Goal: Task Accomplishment & Management: Use online tool/utility

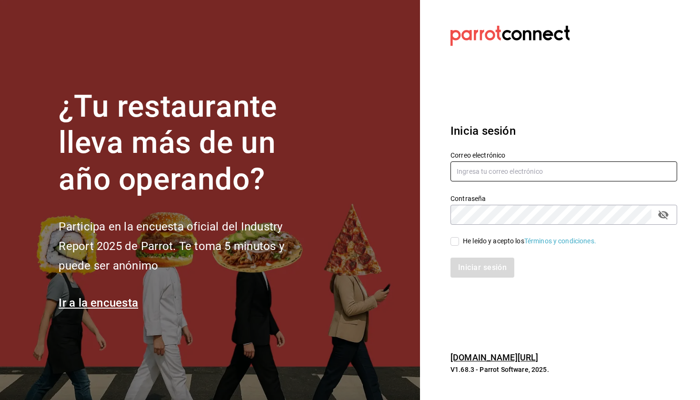
type input "alexcastro@ninjaramenmx.com"
click at [474, 236] on div "He leído y acepto los Términos y condiciones." at bounding box center [529, 241] width 133 height 10
click at [459, 237] on input "He leído y acepto los Términos y condiciones." at bounding box center [454, 241] width 9 height 9
checkbox input "true"
click at [481, 263] on button "Iniciar sesión" at bounding box center [482, 268] width 65 height 20
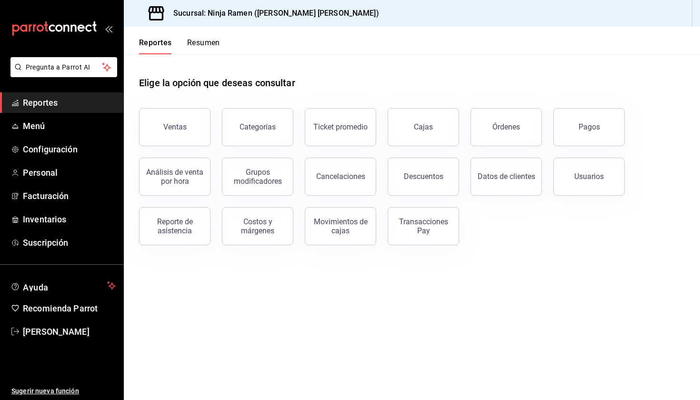
click at [164, 147] on div "Análisis de venta por hora" at bounding box center [169, 171] width 83 height 50
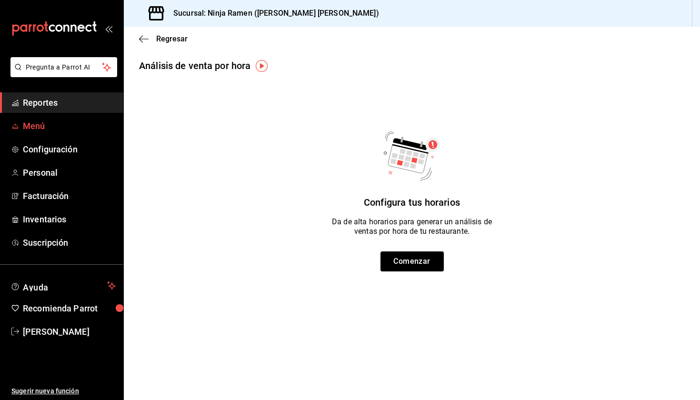
click at [62, 128] on span "Menú" at bounding box center [69, 125] width 93 height 13
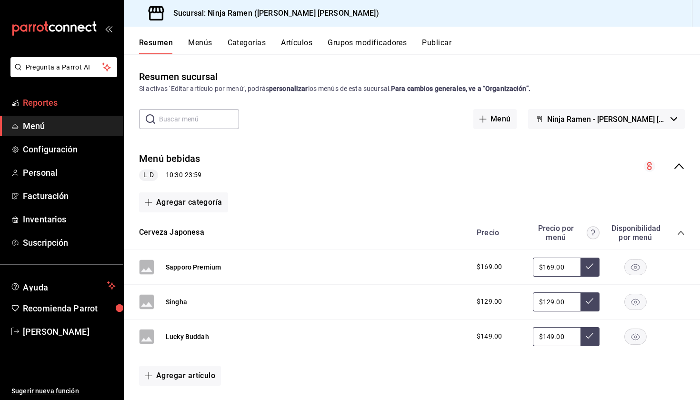
click at [55, 105] on span "Reportes" at bounding box center [69, 102] width 93 height 13
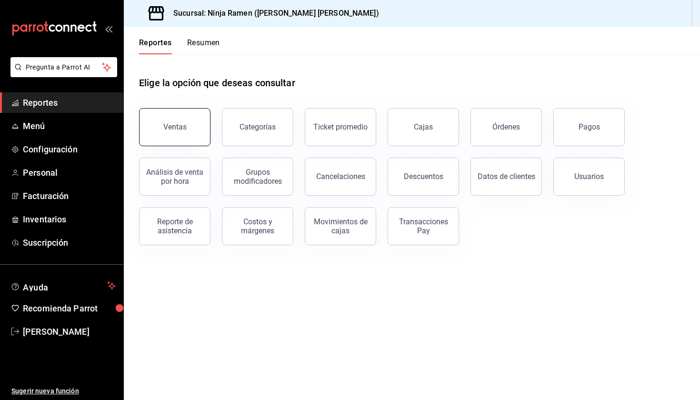
click at [164, 131] on button "Ventas" at bounding box center [174, 127] width 71 height 38
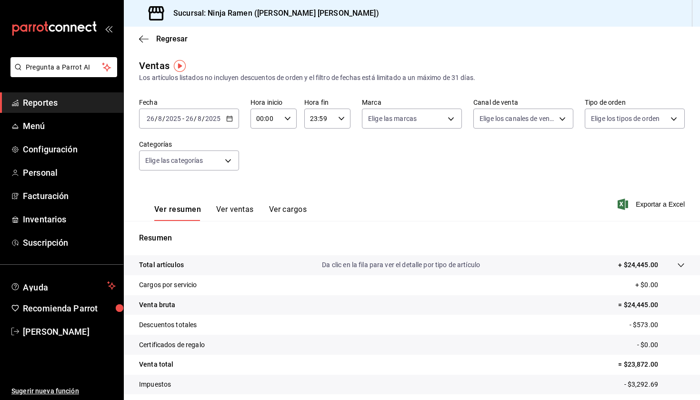
click at [229, 120] on icon "button" at bounding box center [229, 118] width 7 height 7
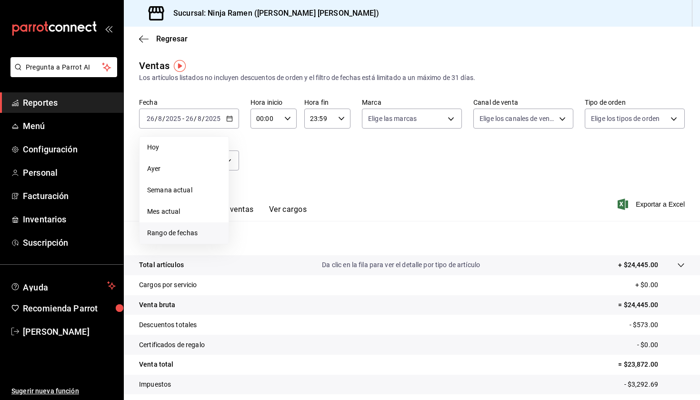
click at [180, 231] on span "Rango de fechas" at bounding box center [184, 233] width 74 height 10
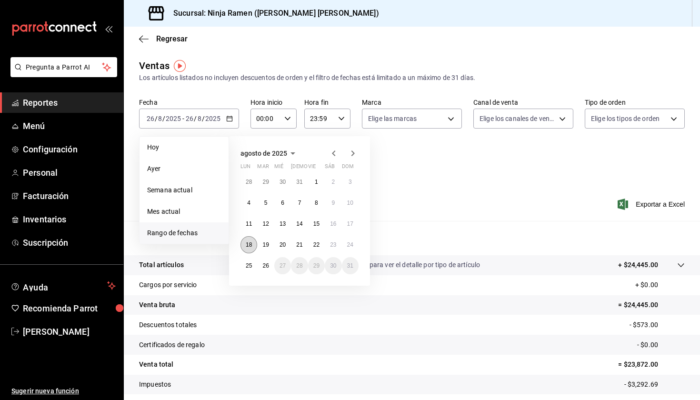
click at [254, 241] on button "18" at bounding box center [248, 244] width 17 height 17
click at [355, 243] on button "24" at bounding box center [350, 244] width 17 height 17
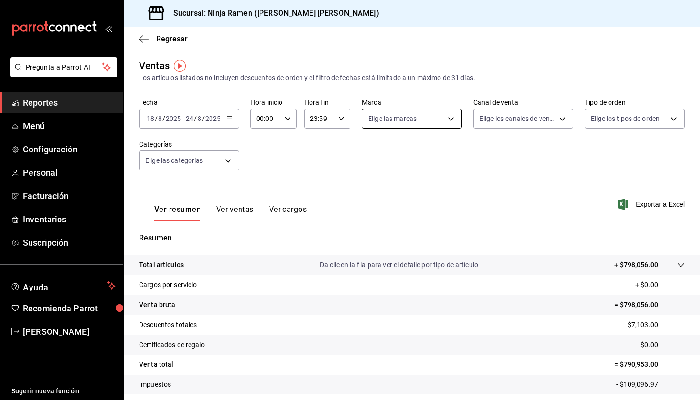
click at [384, 112] on body "Pregunta a Parrot AI Reportes Menú Configuración Personal Facturación Inventari…" at bounding box center [350, 200] width 700 height 400
click at [392, 157] on span "Ver todas" at bounding box center [399, 155] width 29 height 10
type input "f1c4bc62-ae1b-460a-8452-fb11a1227052"
checkbox input "true"
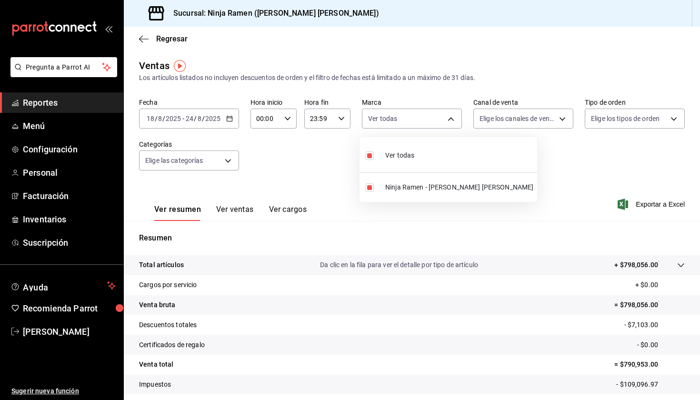
click at [479, 115] on div at bounding box center [350, 200] width 700 height 400
click at [479, 115] on body "Pregunta a Parrot AI Reportes Menú Configuración Personal Facturación Inventari…" at bounding box center [350, 200] width 700 height 400
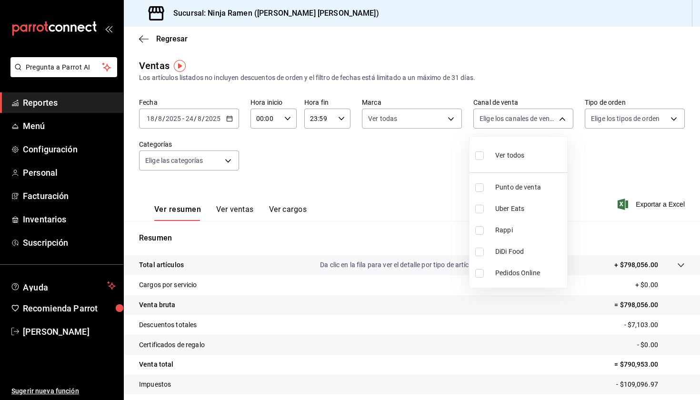
click at [505, 160] on div "Ver todos" at bounding box center [499, 154] width 49 height 20
type input "PARROT,UBER_EATS,RAPPI,DIDI_FOOD,ONLINE"
checkbox input "true"
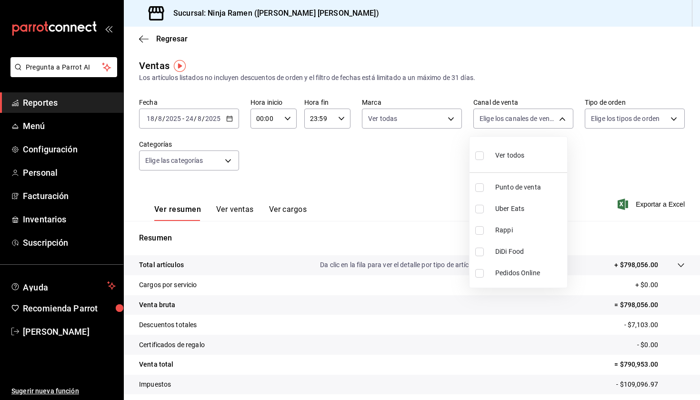
checkbox input "true"
click at [603, 119] on div at bounding box center [350, 200] width 700 height 400
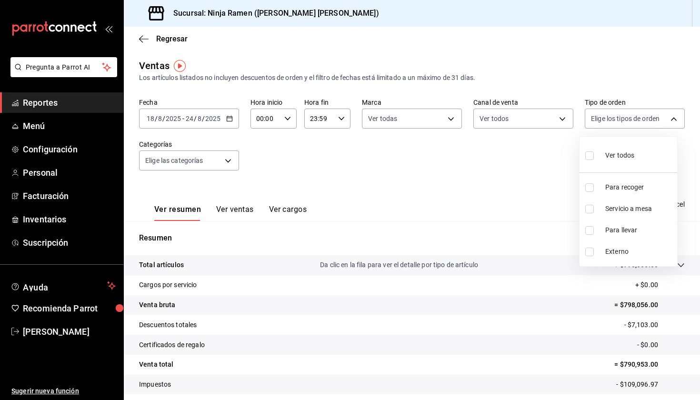
click at [602, 119] on body "Pregunta a Parrot AI Reportes Menú Configuración Personal Facturación Inventari…" at bounding box center [350, 200] width 700 height 400
click at [611, 163] on div "Ver todos" at bounding box center [609, 154] width 49 height 20
type input "08d727f2-252f-4c2e-8340-c4ecdcd0c5f8,ac757447-2e02-471b-9597-13441518e5c5,2e2be…"
checkbox input "true"
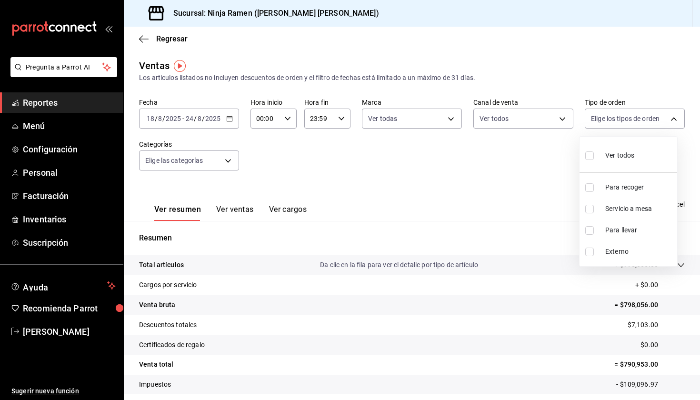
checkbox input "true"
click at [211, 159] on div at bounding box center [350, 200] width 700 height 400
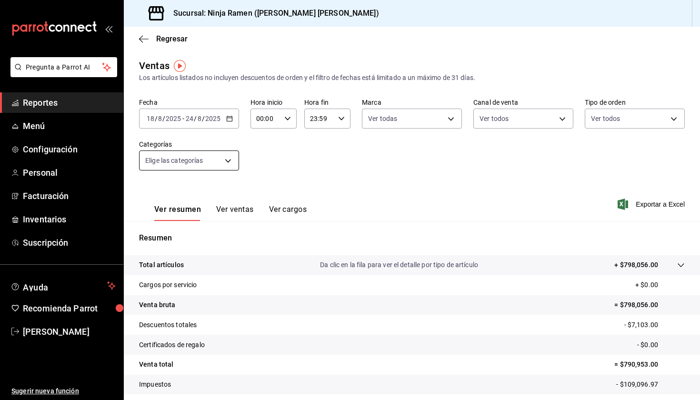
click at [227, 166] on body "Pregunta a Parrot AI Reportes Menú Configuración Personal Facturación Inventari…" at bounding box center [350, 200] width 700 height 400
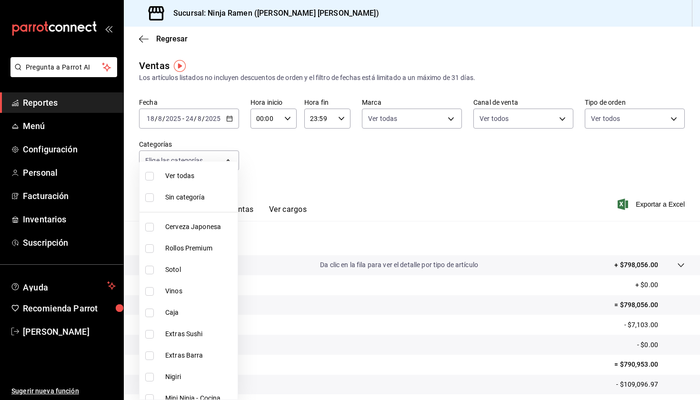
click at [214, 229] on span "Cerveza Japonesa" at bounding box center [199, 227] width 69 height 10
type input "7cc8eb8b-6253-4619-bf5d-7890dd3620f5"
checkbox input "true"
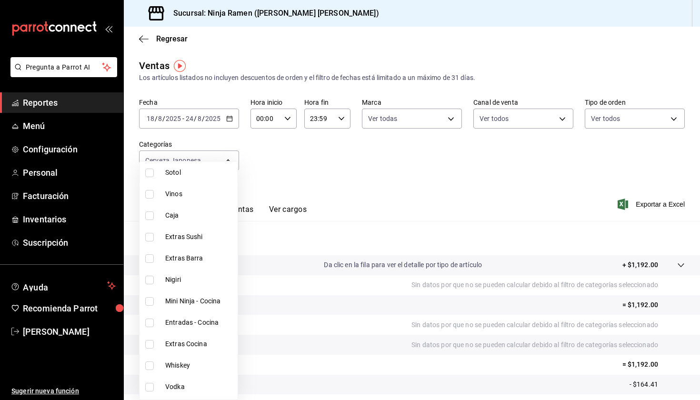
scroll to position [83, 0]
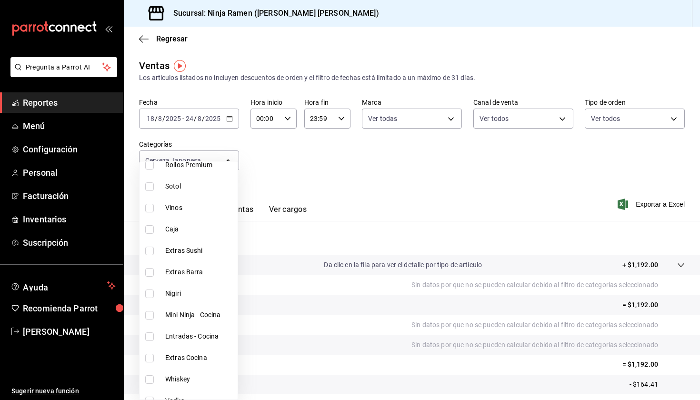
click at [204, 195] on li "Sotol" at bounding box center [188, 186] width 98 height 21
type input "7cc8eb8b-6253-4619-bf5d-7890dd3620f5,dab5d3bb-769f-4ec7-af91-3c1ad7d0cbee"
checkbox input "true"
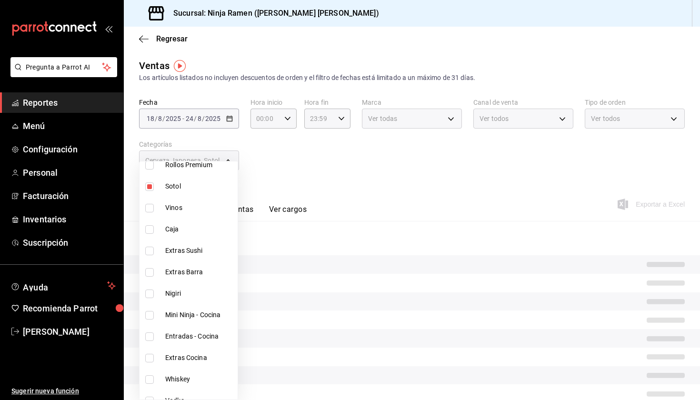
click at [212, 211] on span "Vinos" at bounding box center [199, 208] width 69 height 10
type input "7cc8eb8b-6253-4619-bf5d-7890dd3620f5,dab5d3bb-769f-4ec7-af91-3c1ad7d0cbee,92d2d…"
checkbox input "true"
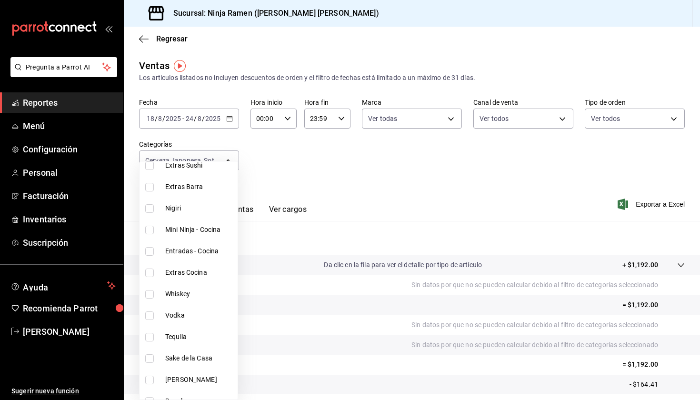
scroll to position [177, 0]
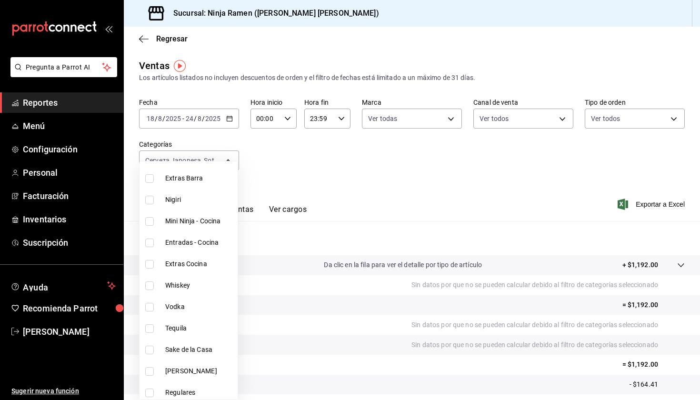
click at [152, 284] on input "checkbox" at bounding box center [149, 285] width 9 height 9
checkbox input "true"
type input "7cc8eb8b-6253-4619-bf5d-7890dd3620f5,dab5d3bb-769f-4ec7-af91-3c1ad7d0cbee,92d2d…"
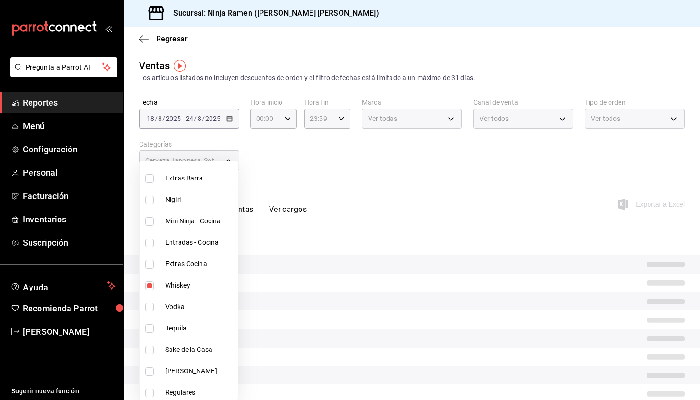
click at [150, 304] on input "checkbox" at bounding box center [149, 307] width 9 height 9
checkbox input "true"
type input "7cc8eb8b-6253-4619-bf5d-7890dd3620f5,dab5d3bb-769f-4ec7-af91-3c1ad7d0cbee,92d2d…"
click at [151, 325] on input "checkbox" at bounding box center [149, 328] width 9 height 9
checkbox input "true"
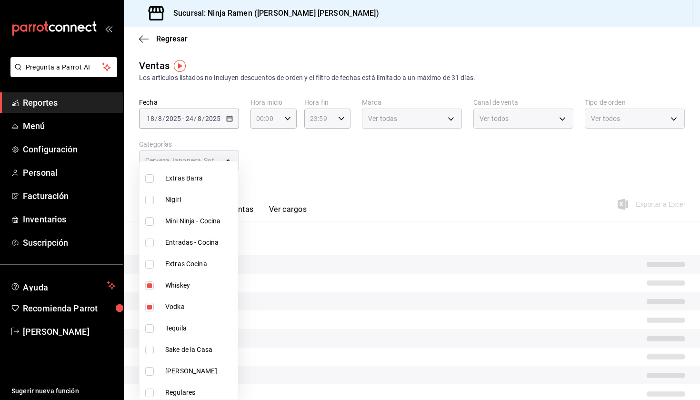
type input "7cc8eb8b-6253-4619-bf5d-7890dd3620f5,dab5d3bb-769f-4ec7-af91-3c1ad7d0cbee,92d2d…"
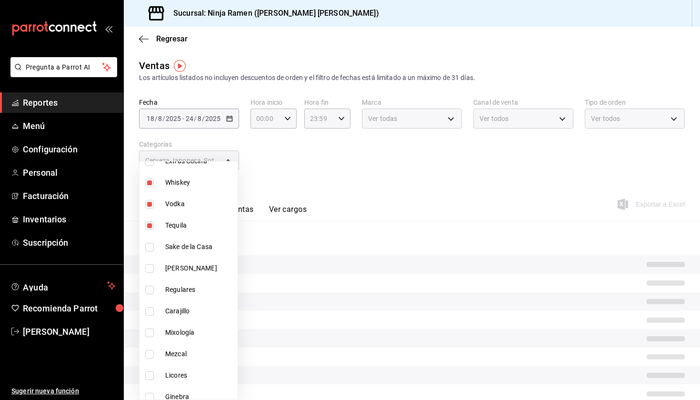
scroll to position [296, 0]
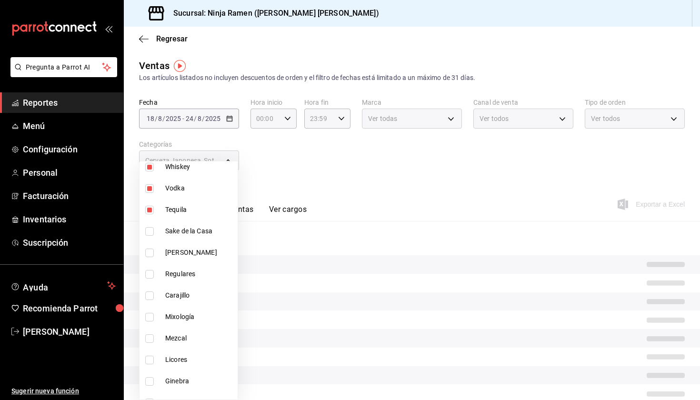
click at [149, 232] on input "checkbox" at bounding box center [149, 231] width 9 height 9
checkbox input "true"
type input "7cc8eb8b-6253-4619-bf5d-7890dd3620f5,dab5d3bb-769f-4ec7-af91-3c1ad7d0cbee,92d2d…"
click at [147, 252] on input "checkbox" at bounding box center [149, 253] width 9 height 9
checkbox input "true"
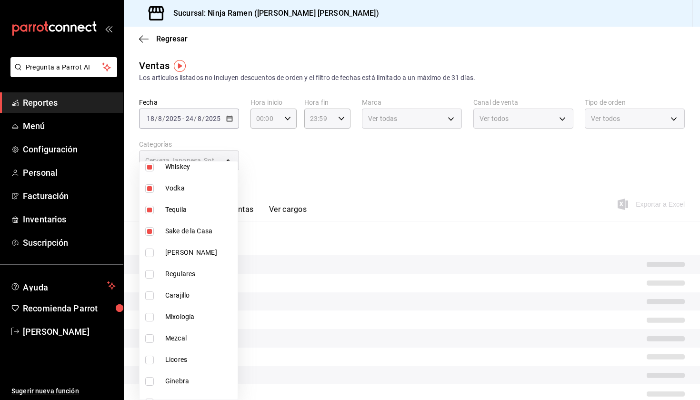
type input "7cc8eb8b-6253-4619-bf5d-7890dd3620f5,dab5d3bb-769f-4ec7-af91-3c1ad7d0cbee,92d2d…"
click at [151, 275] on input "checkbox" at bounding box center [149, 274] width 9 height 9
checkbox input "true"
type input "7cc8eb8b-6253-4619-bf5d-7890dd3620f5,dab5d3bb-769f-4ec7-af91-3c1ad7d0cbee,92d2d…"
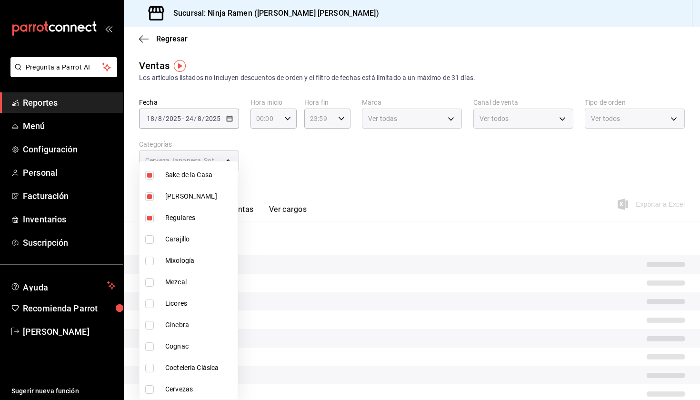
scroll to position [406, 0]
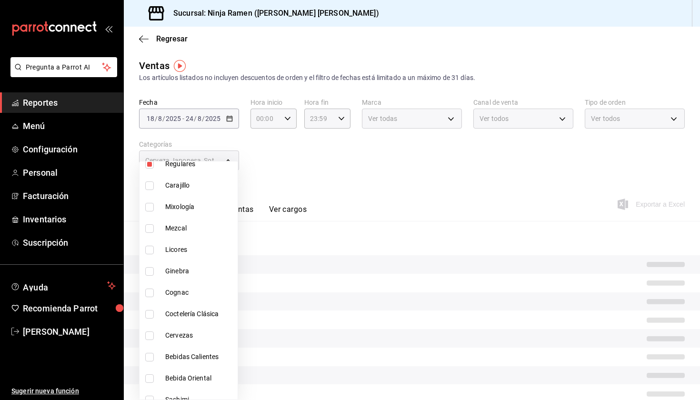
click at [152, 188] on input "checkbox" at bounding box center [149, 185] width 9 height 9
checkbox input "true"
type input "7cc8eb8b-6253-4619-bf5d-7890dd3620f5,dab5d3bb-769f-4ec7-af91-3c1ad7d0cbee,92d2d…"
click at [151, 208] on input "checkbox" at bounding box center [149, 207] width 9 height 9
checkbox input "true"
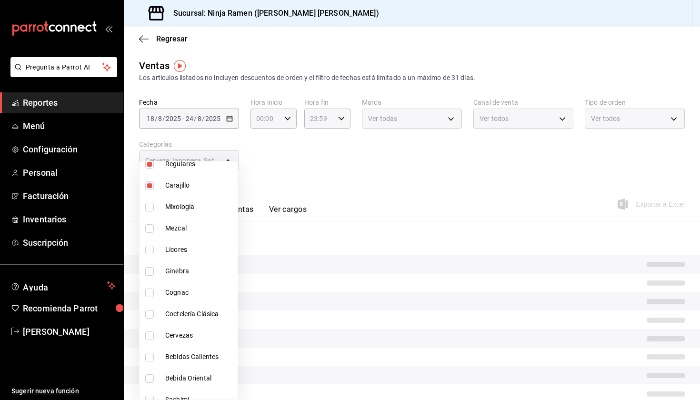
type input "7cc8eb8b-6253-4619-bf5d-7890dd3620f5,dab5d3bb-769f-4ec7-af91-3c1ad7d0cbee,92d2d…"
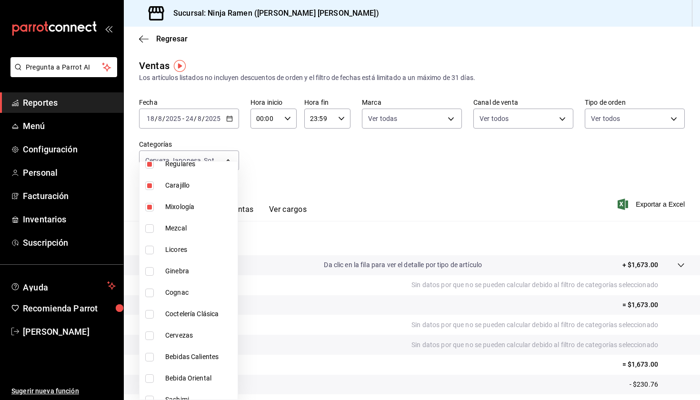
click at [153, 232] on input "checkbox" at bounding box center [149, 228] width 9 height 9
checkbox input "true"
type input "7cc8eb8b-6253-4619-bf5d-7890dd3620f5,dab5d3bb-769f-4ec7-af91-3c1ad7d0cbee,92d2d…"
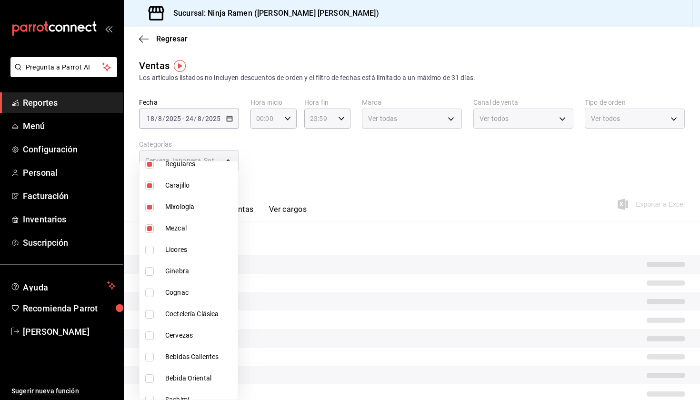
click at [152, 253] on input "checkbox" at bounding box center [149, 250] width 9 height 9
checkbox input "true"
type input "7cc8eb8b-6253-4619-bf5d-7890dd3620f5,dab5d3bb-769f-4ec7-af91-3c1ad7d0cbee,92d2d…"
click at [151, 273] on input "checkbox" at bounding box center [149, 271] width 9 height 9
checkbox input "true"
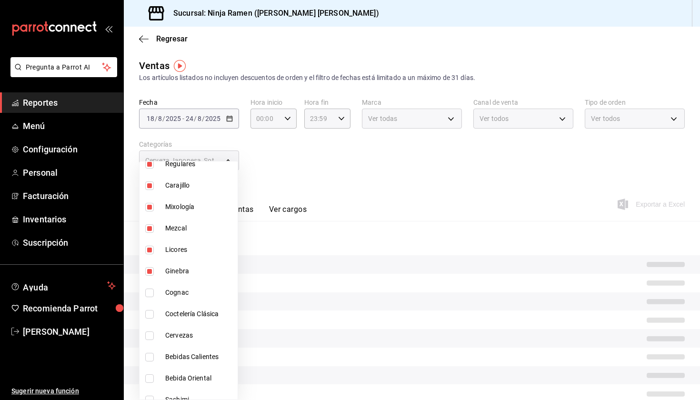
type input "7cc8eb8b-6253-4619-bf5d-7890dd3620f5,dab5d3bb-769f-4ec7-af91-3c1ad7d0cbee,92d2d…"
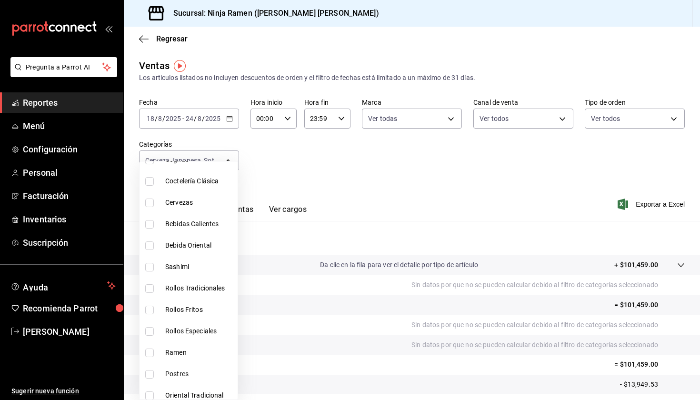
scroll to position [477, 0]
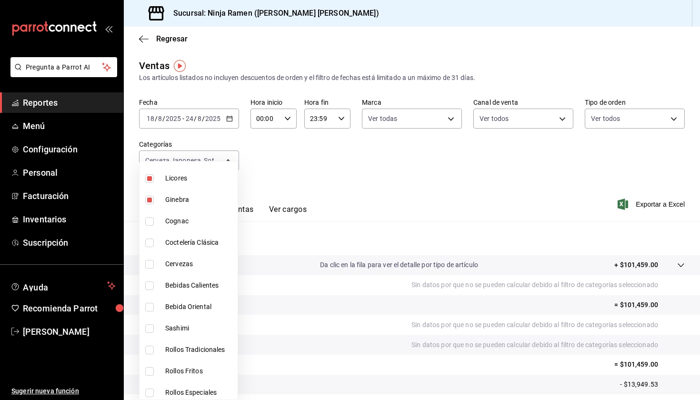
click at [146, 225] on input "checkbox" at bounding box center [149, 221] width 9 height 9
checkbox input "true"
type input "7cc8eb8b-6253-4619-bf5d-7890dd3620f5,dab5d3bb-769f-4ec7-af91-3c1ad7d0cbee,92d2d…"
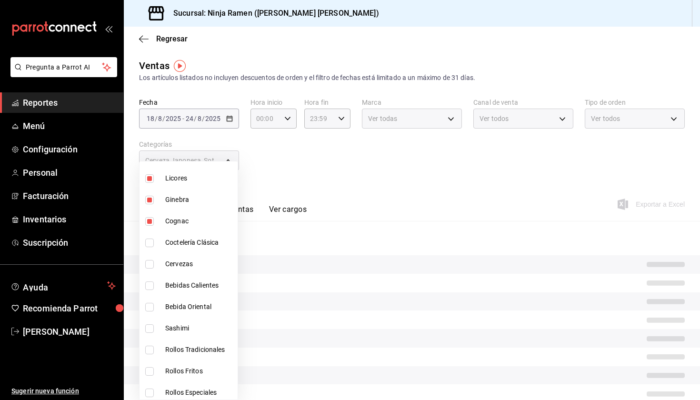
click at [152, 241] on input "checkbox" at bounding box center [149, 243] width 9 height 9
checkbox input "true"
type input "7cc8eb8b-6253-4619-bf5d-7890dd3620f5,dab5d3bb-769f-4ec7-af91-3c1ad7d0cbee,92d2d…"
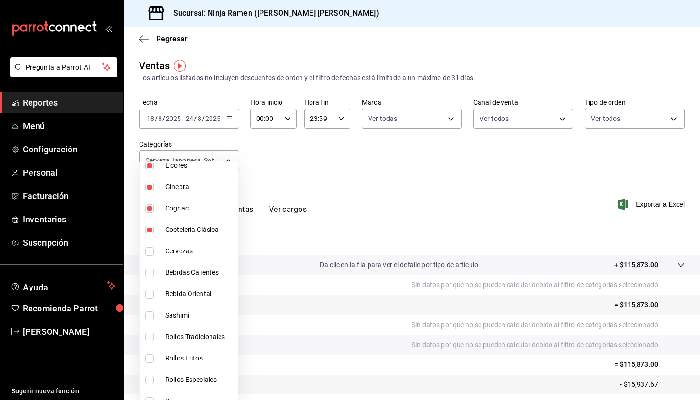
scroll to position [507, 0]
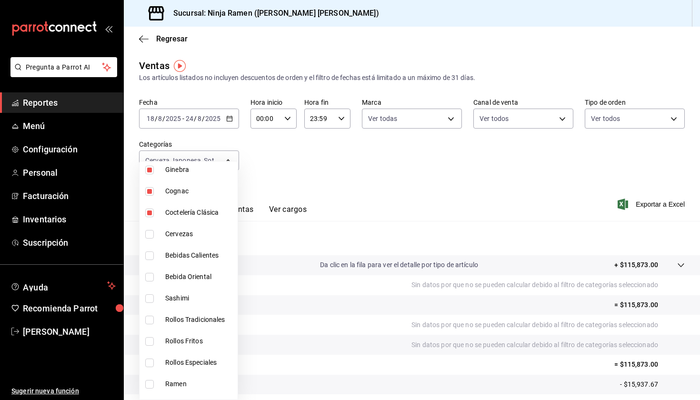
click at [155, 237] on label at bounding box center [151, 234] width 12 height 9
click at [154, 237] on input "checkbox" at bounding box center [149, 234] width 9 height 9
checkbox input "false"
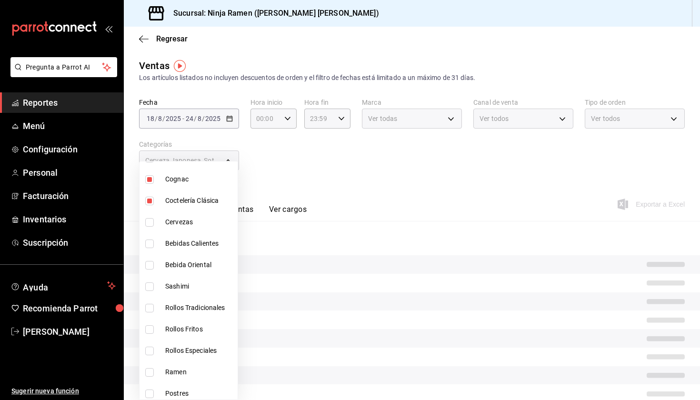
scroll to position [555, 0]
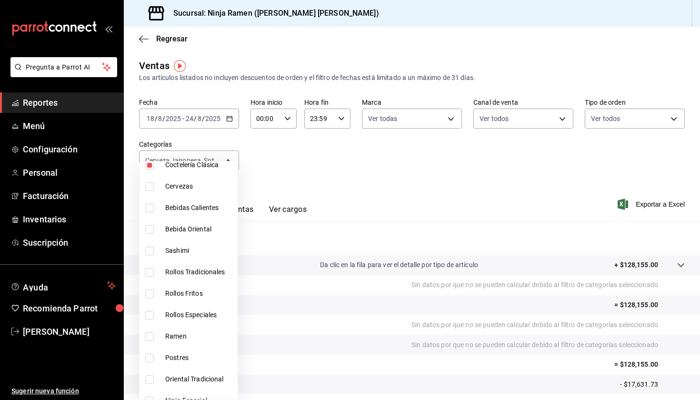
click at [159, 184] on li "Cervezas" at bounding box center [188, 186] width 98 height 21
type input "7cc8eb8b-6253-4619-bf5d-7890dd3620f5,dab5d3bb-769f-4ec7-af91-3c1ad7d0cbee,92d2d…"
checkbox input "true"
click at [154, 210] on label at bounding box center [151, 208] width 12 height 9
click at [154, 210] on input "checkbox" at bounding box center [149, 208] width 9 height 9
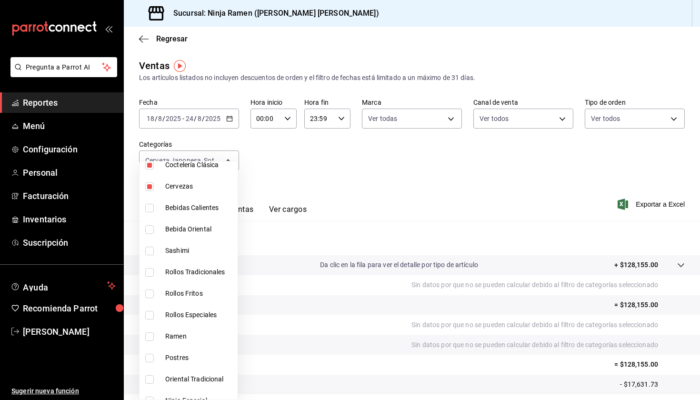
checkbox input "false"
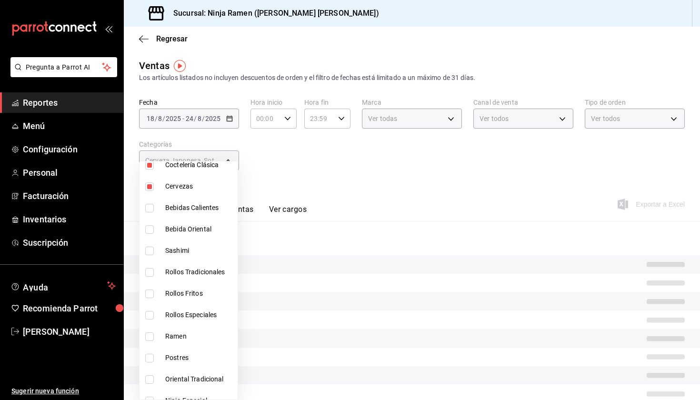
type input "7cc8eb8b-6253-4619-bf5d-7890dd3620f5,dab5d3bb-769f-4ec7-af91-3c1ad7d0cbee,92d2d…"
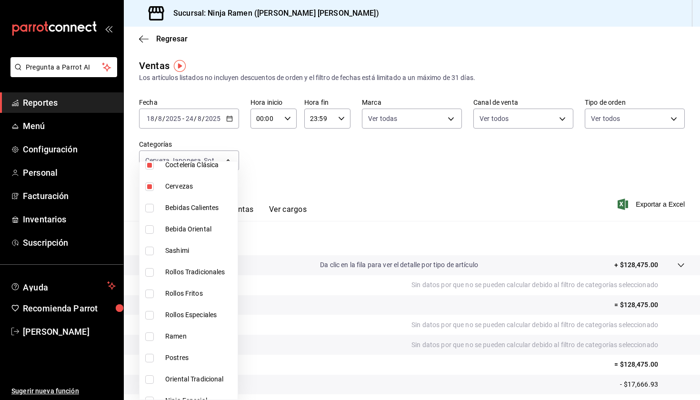
click at [156, 210] on label at bounding box center [151, 208] width 12 height 9
click at [154, 210] on input "checkbox" at bounding box center [149, 208] width 9 height 9
checkbox input "false"
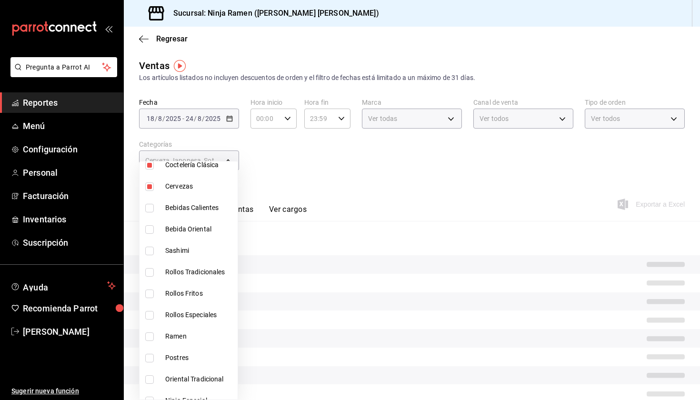
type input "7cc8eb8b-6253-4619-bf5d-7890dd3620f5,dab5d3bb-769f-4ec7-af91-3c1ad7d0cbee,92d2d…"
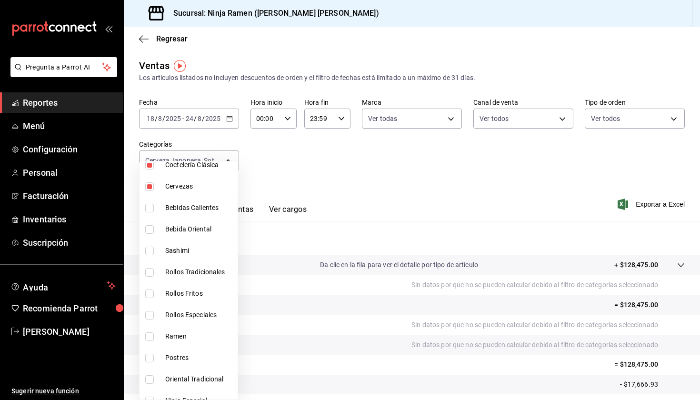
click at [152, 209] on input "checkbox" at bounding box center [149, 208] width 9 height 9
checkbox input "true"
type input "7cc8eb8b-6253-4619-bf5d-7890dd3620f5,dab5d3bb-769f-4ec7-af91-3c1ad7d0cbee,92d2d…"
click at [150, 229] on input "checkbox" at bounding box center [149, 229] width 9 height 9
checkbox input "true"
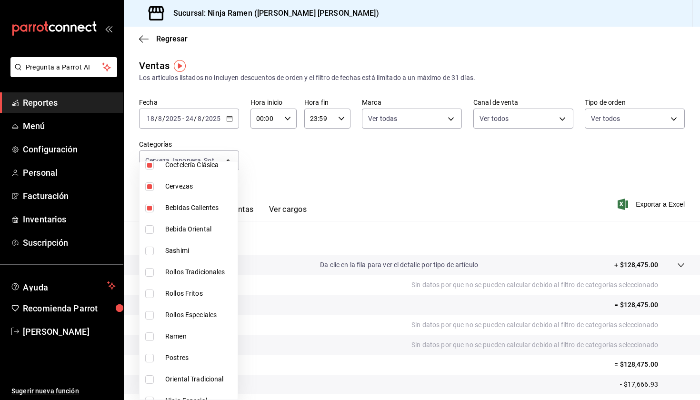
type input "7cc8eb8b-6253-4619-bf5d-7890dd3620f5,dab5d3bb-769f-4ec7-af91-3c1ad7d0cbee,92d2d…"
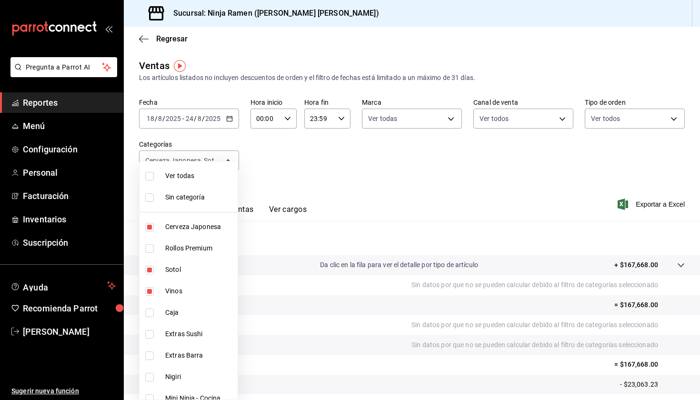
click at [342, 161] on div at bounding box center [350, 200] width 700 height 400
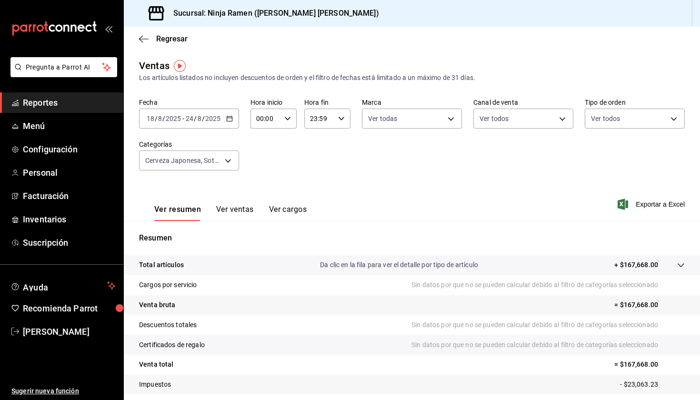
click at [629, 208] on span "Exportar a Excel" at bounding box center [651, 204] width 65 height 11
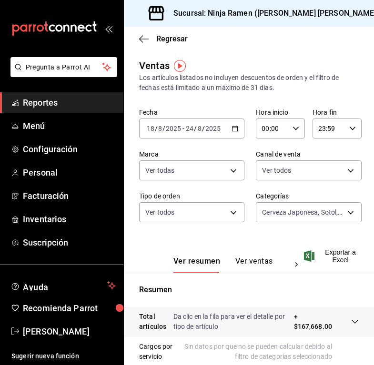
type input "00:00"
click at [199, 201] on div "Ver todos 08d727f2-252f-4c2e-8340-c4ecdcd0c5f8,ac757447-2e02-471b-9597-13441518…" at bounding box center [191, 211] width 105 height 24
click at [199, 208] on body "Pregunta a Parrot AI Reportes Menú Configuración Personal Facturación Inventari…" at bounding box center [187, 182] width 374 height 365
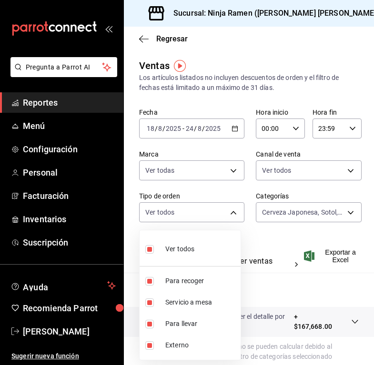
click at [284, 221] on div at bounding box center [187, 182] width 374 height 365
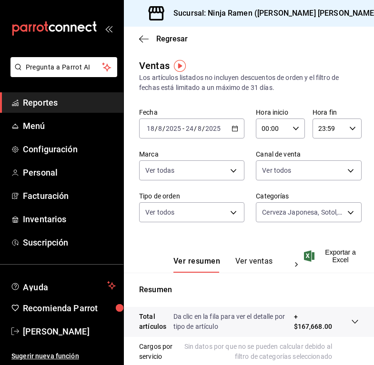
click at [279, 216] on body "Pregunta a Parrot AI Reportes Menú Configuración Personal Facturación Inventari…" at bounding box center [187, 182] width 374 height 365
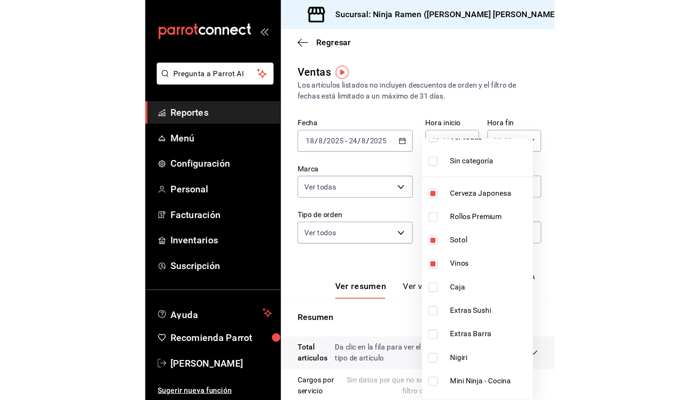
scroll to position [38, 0]
